Goal: Task Accomplishment & Management: Complete application form

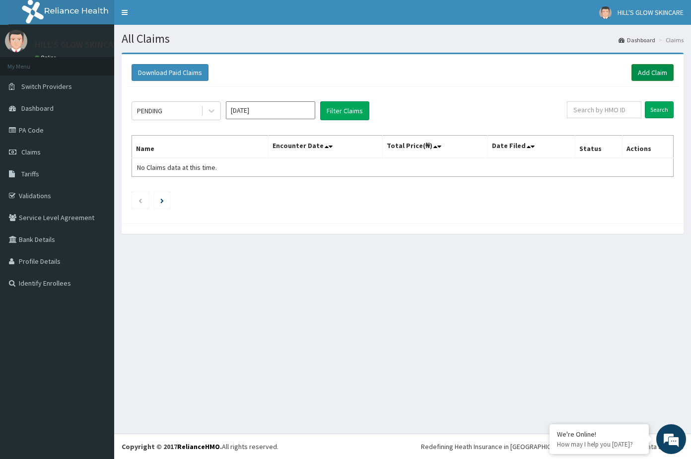
click at [644, 74] on link "Add Claim" at bounding box center [653, 72] width 42 height 17
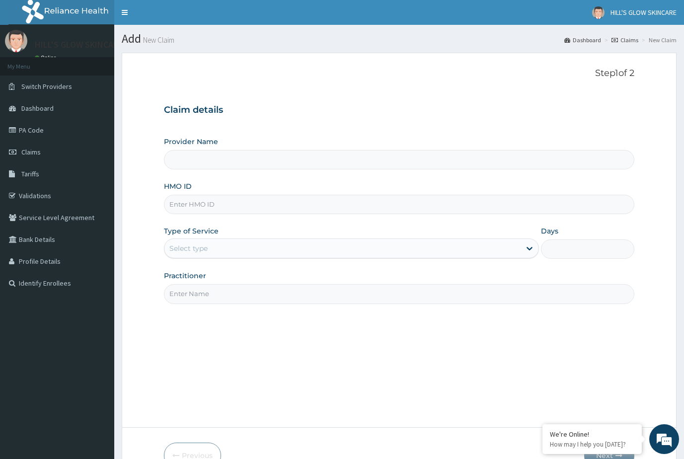
type input "[PERSON_NAME]'S GLOW SKINCARE"
type input "1"
click at [295, 205] on input "HMO ID" at bounding box center [399, 204] width 471 height 19
type input "crd/10007/c"
click at [236, 294] on input "Practitioner" at bounding box center [399, 293] width 471 height 19
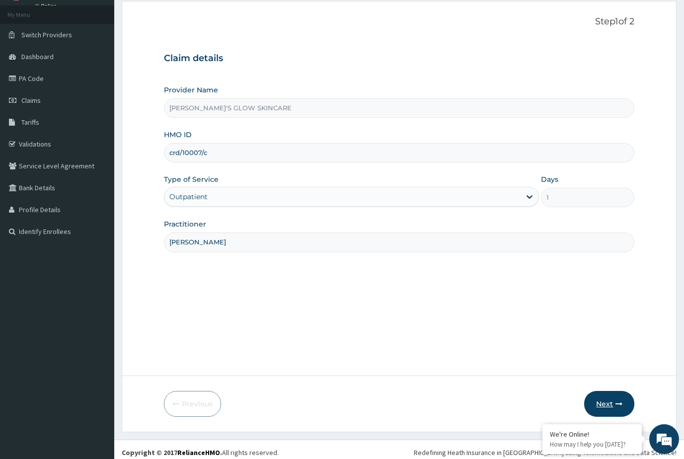
scroll to position [58, 0]
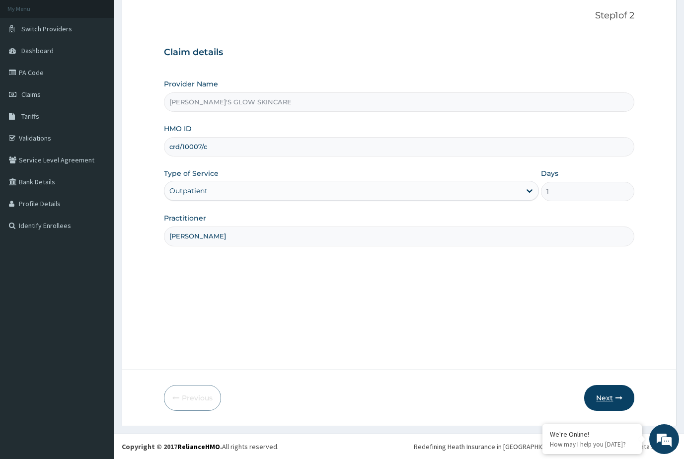
type input "hilda agwu"
click at [604, 395] on button "Next" at bounding box center [609, 398] width 50 height 26
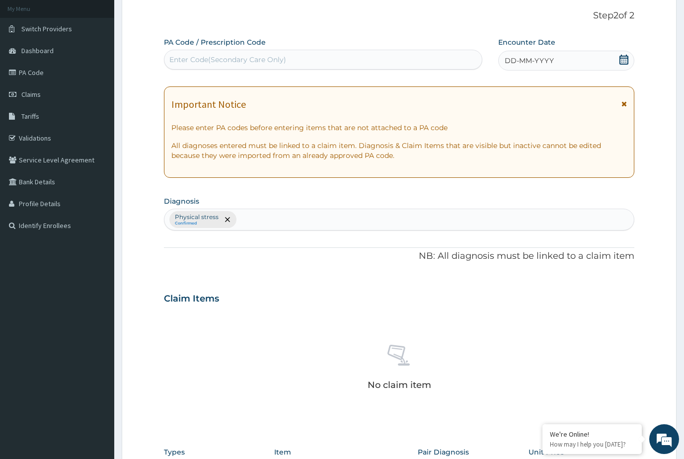
click at [338, 61] on div "Enter Code(Secondary Care Only)" at bounding box center [322, 60] width 317 height 16
type input "PA/D69E8F"
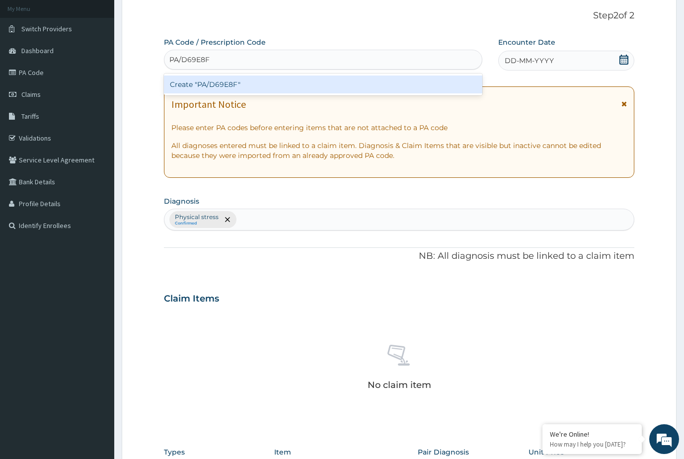
click at [299, 81] on div "Create "PA/D69E8F"" at bounding box center [323, 84] width 318 height 18
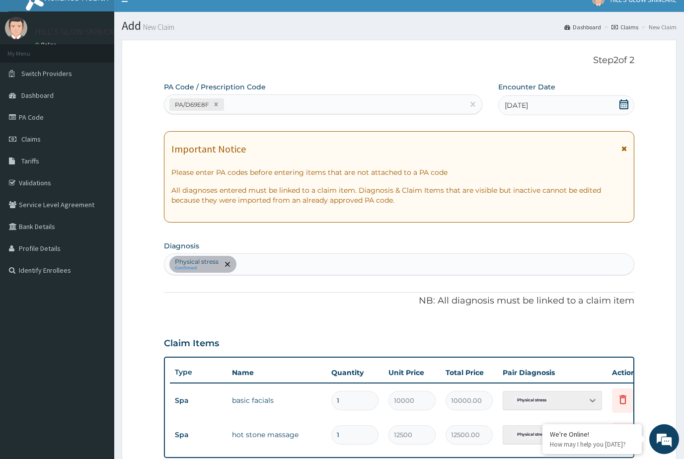
scroll to position [0, 0]
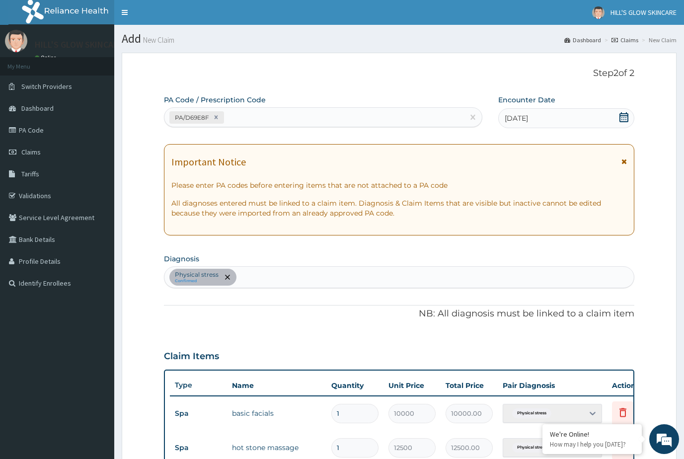
click at [560, 125] on div "13-09-2025" at bounding box center [566, 118] width 137 height 20
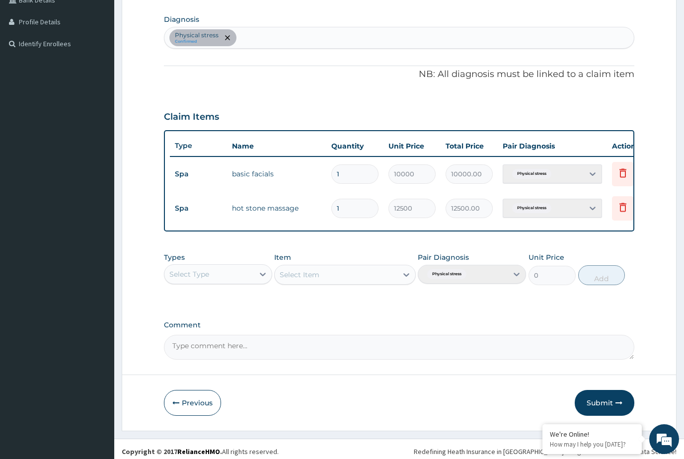
scroll to position [252, 0]
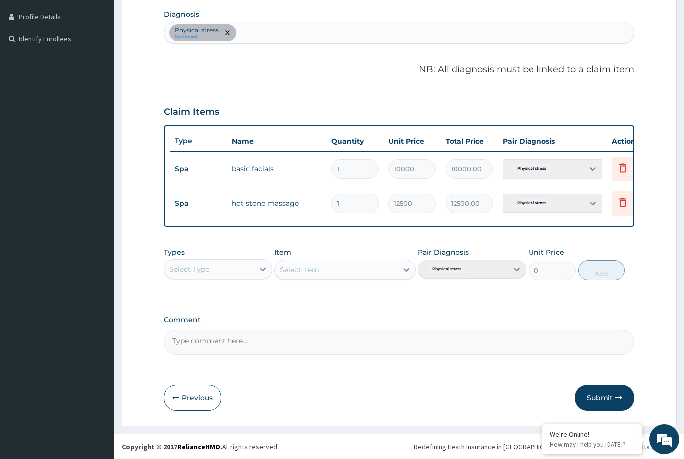
click at [624, 403] on button "Submit" at bounding box center [604, 398] width 60 height 26
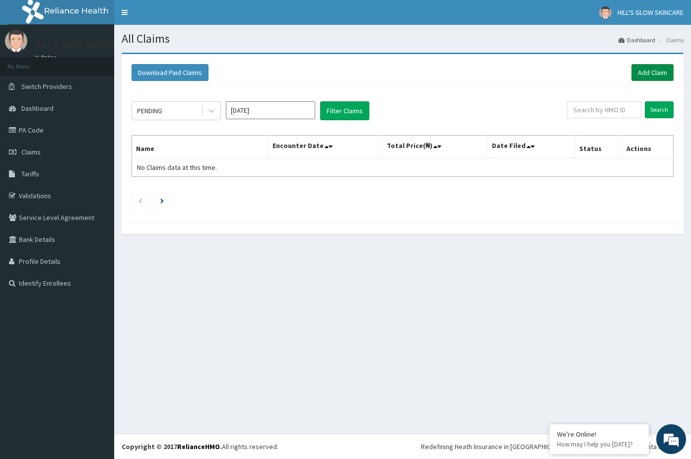
click at [642, 76] on link "Add Claim" at bounding box center [653, 72] width 42 height 17
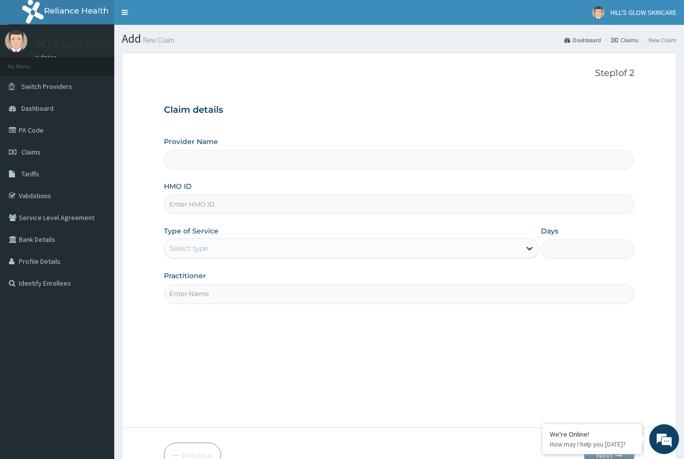
click at [217, 205] on input "HMO ID" at bounding box center [399, 204] width 471 height 19
type input "[PERSON_NAME]'S GLOW SKINCARE"
type input "1"
type input "crd/10007/e"
click at [241, 291] on input "Practitioner" at bounding box center [399, 293] width 471 height 19
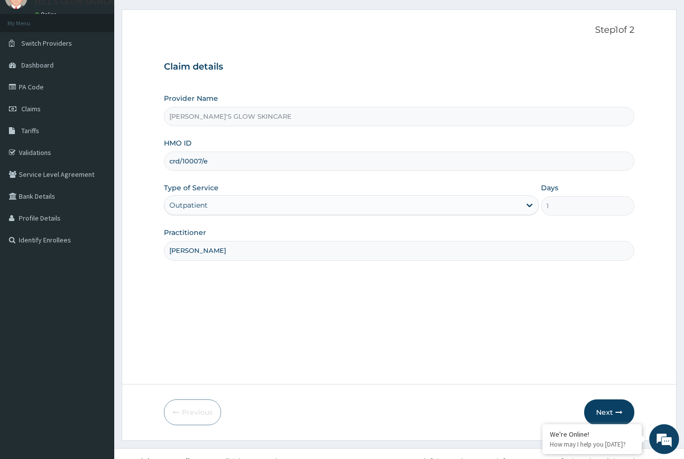
scroll to position [58, 0]
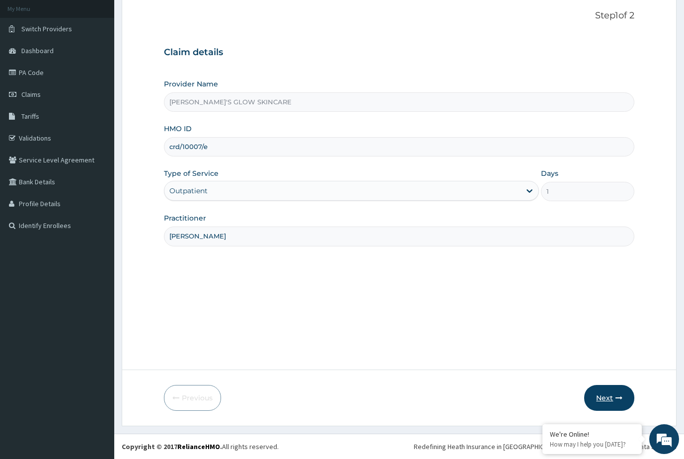
type input "hilda agwu"
click at [612, 400] on button "Next" at bounding box center [609, 398] width 50 height 26
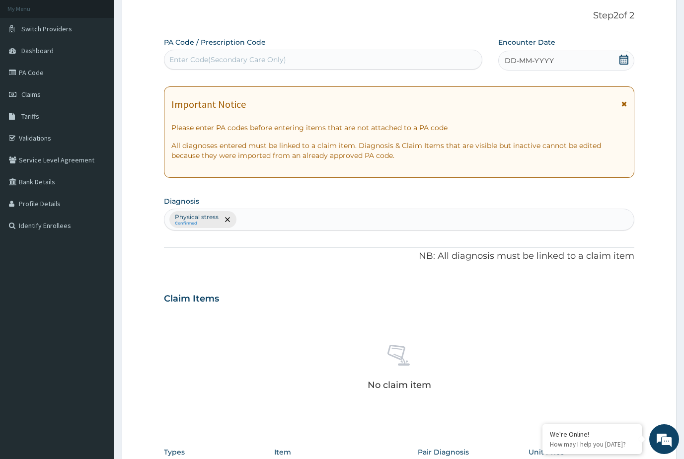
click at [305, 63] on div "Enter Code(Secondary Care Only)" at bounding box center [322, 60] width 317 height 16
type input "PA/BCD46E"
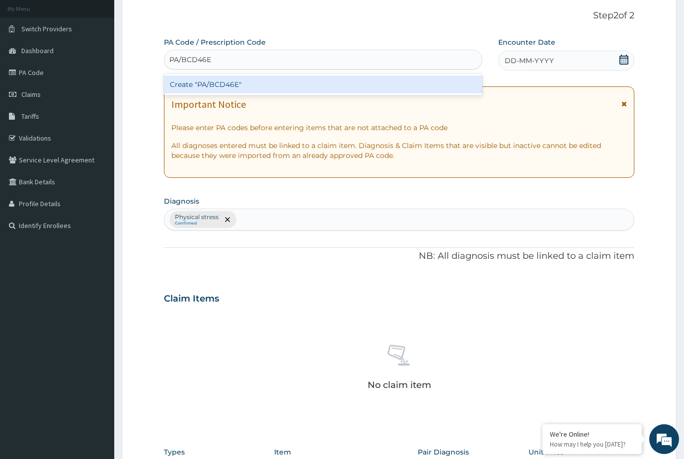
click at [258, 86] on div "Create "PA/BCD46E"" at bounding box center [323, 84] width 318 height 18
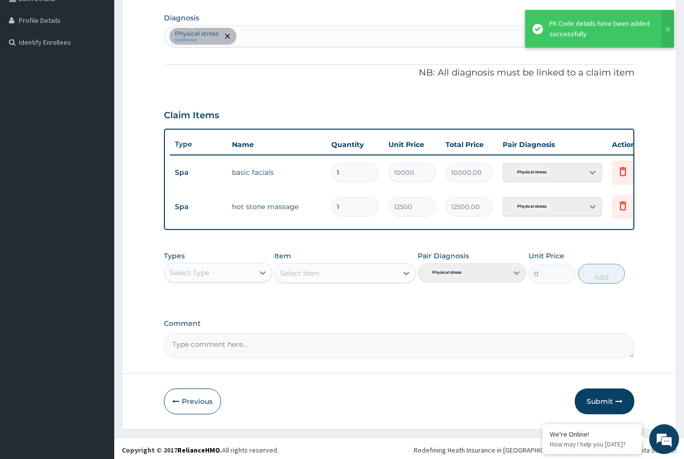
scroll to position [252, 0]
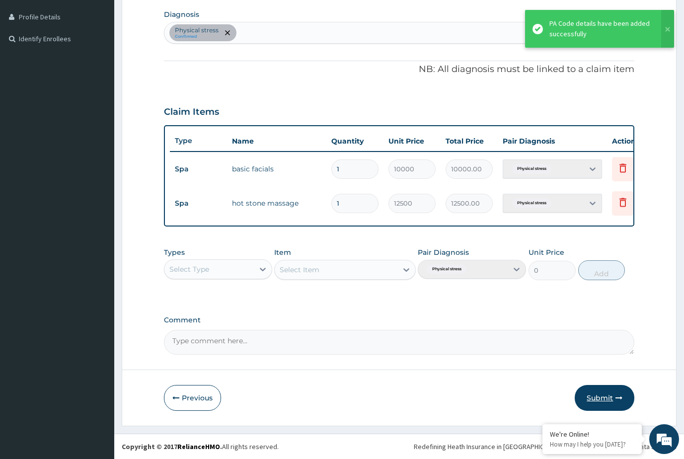
click at [595, 404] on button "Submit" at bounding box center [604, 398] width 60 height 26
